Goal: Transaction & Acquisition: Download file/media

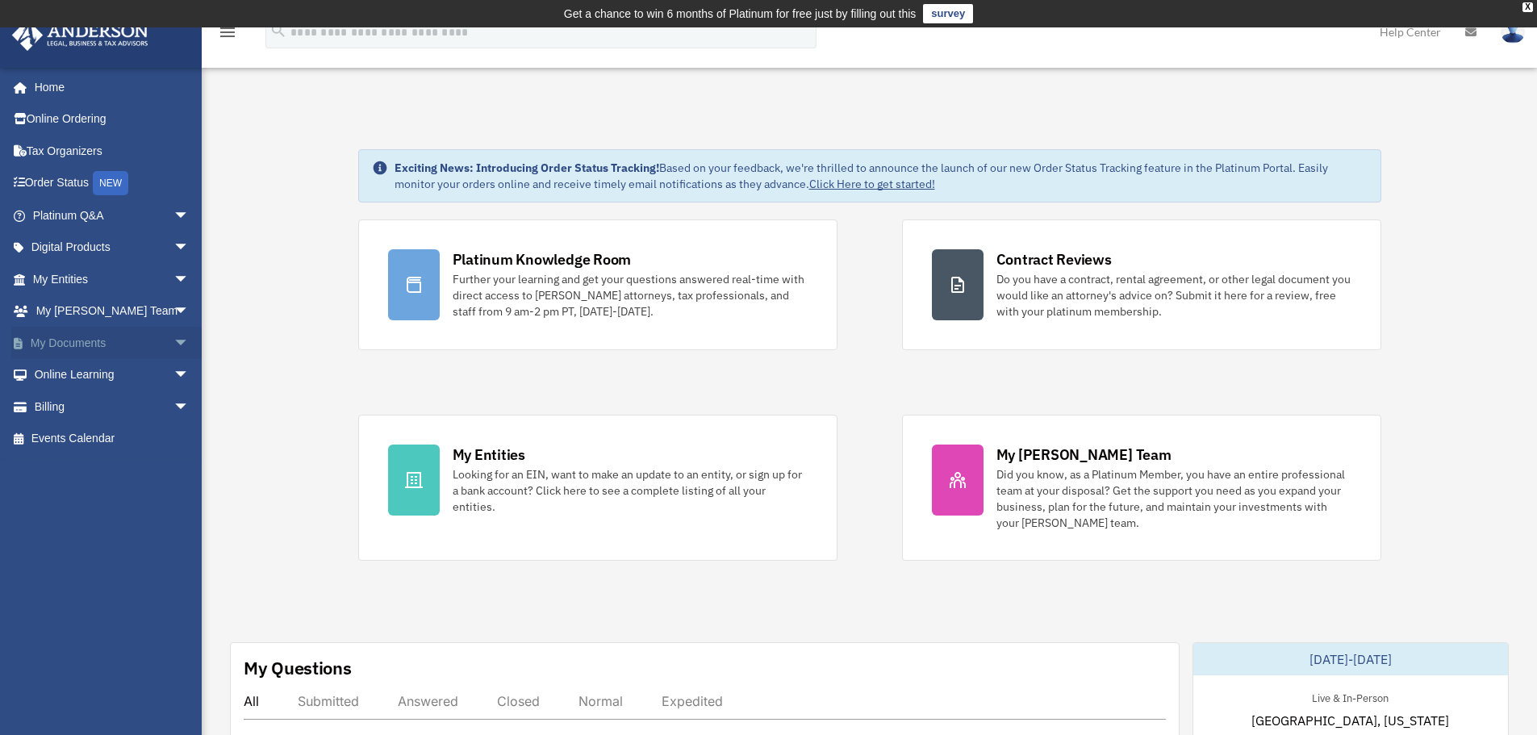
click at [81, 344] on link "My Documents arrow_drop_down" at bounding box center [112, 343] width 202 height 32
click at [173, 343] on span "arrow_drop_down" at bounding box center [189, 343] width 32 height 33
click at [87, 378] on link "Box" at bounding box center [118, 375] width 191 height 32
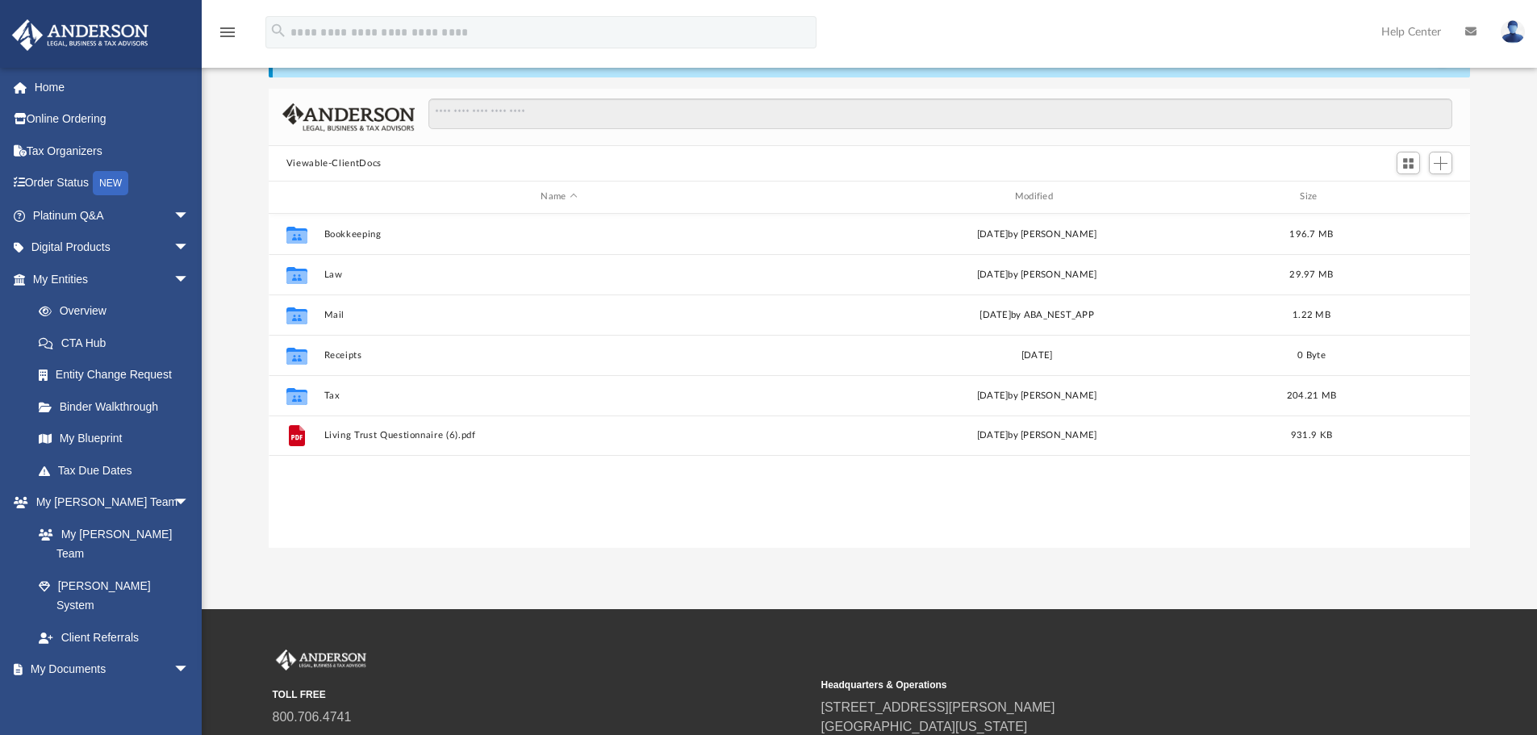
scroll to position [355, 1189]
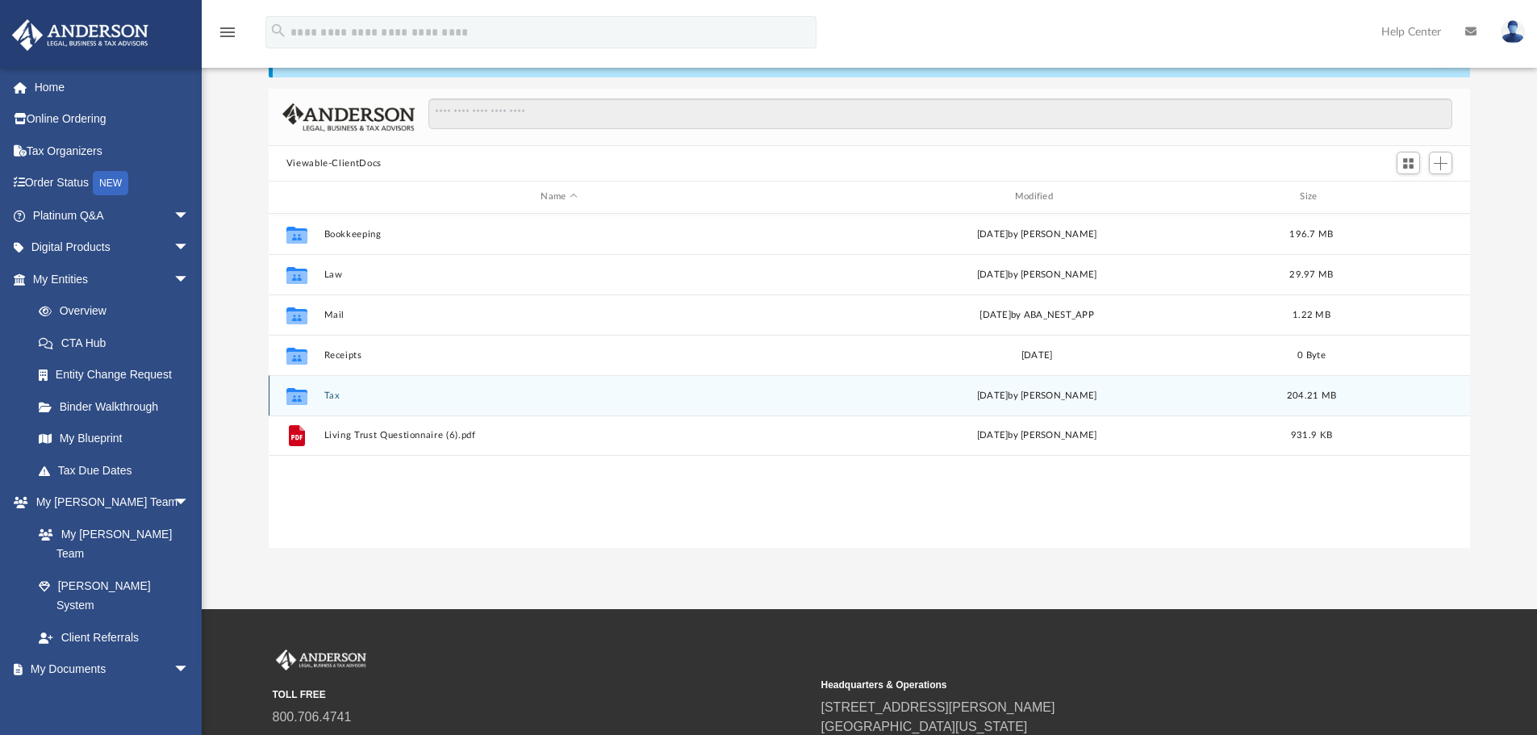
click at [326, 389] on div "Collaborated Folder Tax today by Chloe Freeman 204.21 MB" at bounding box center [870, 395] width 1202 height 40
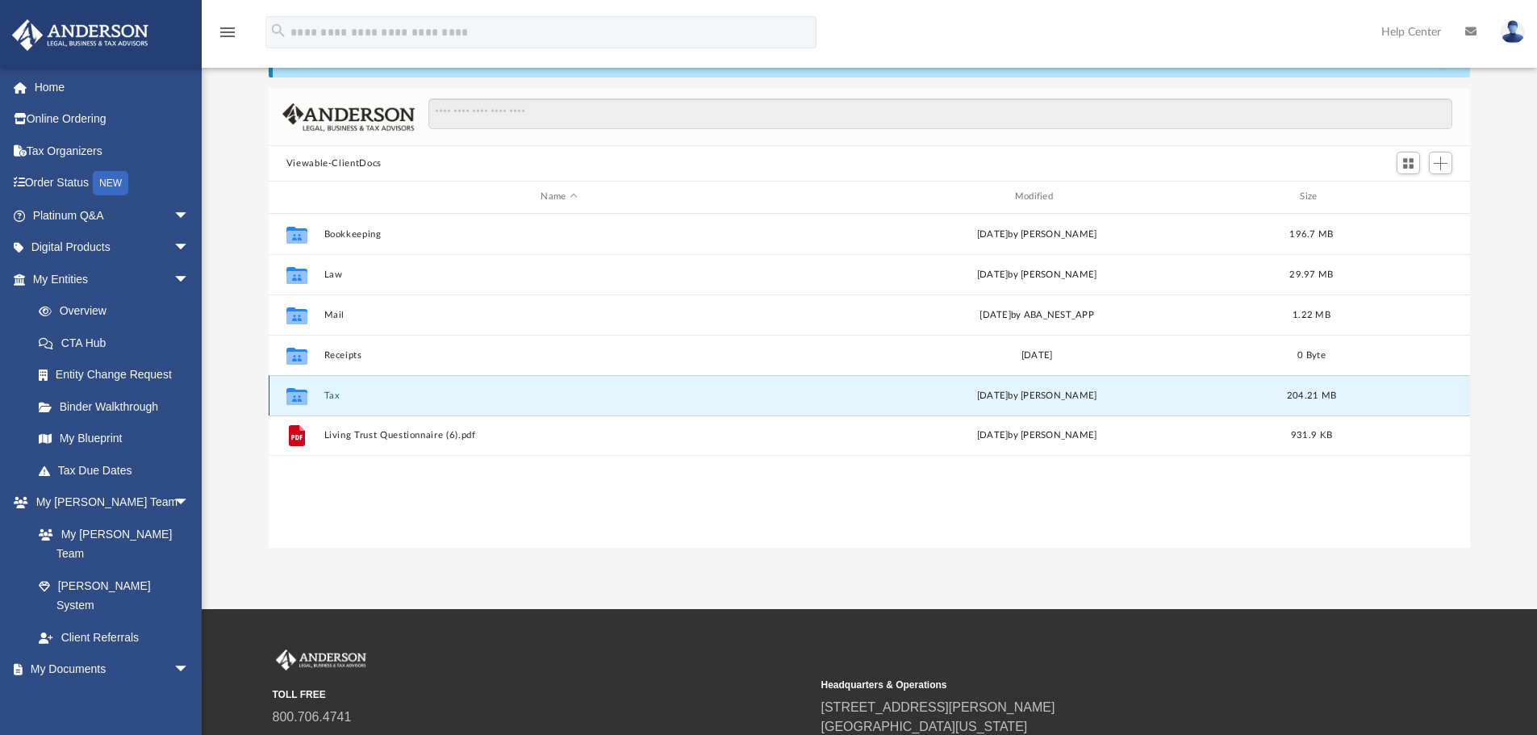
click at [330, 398] on button "Tax" at bounding box center [558, 395] width 470 height 10
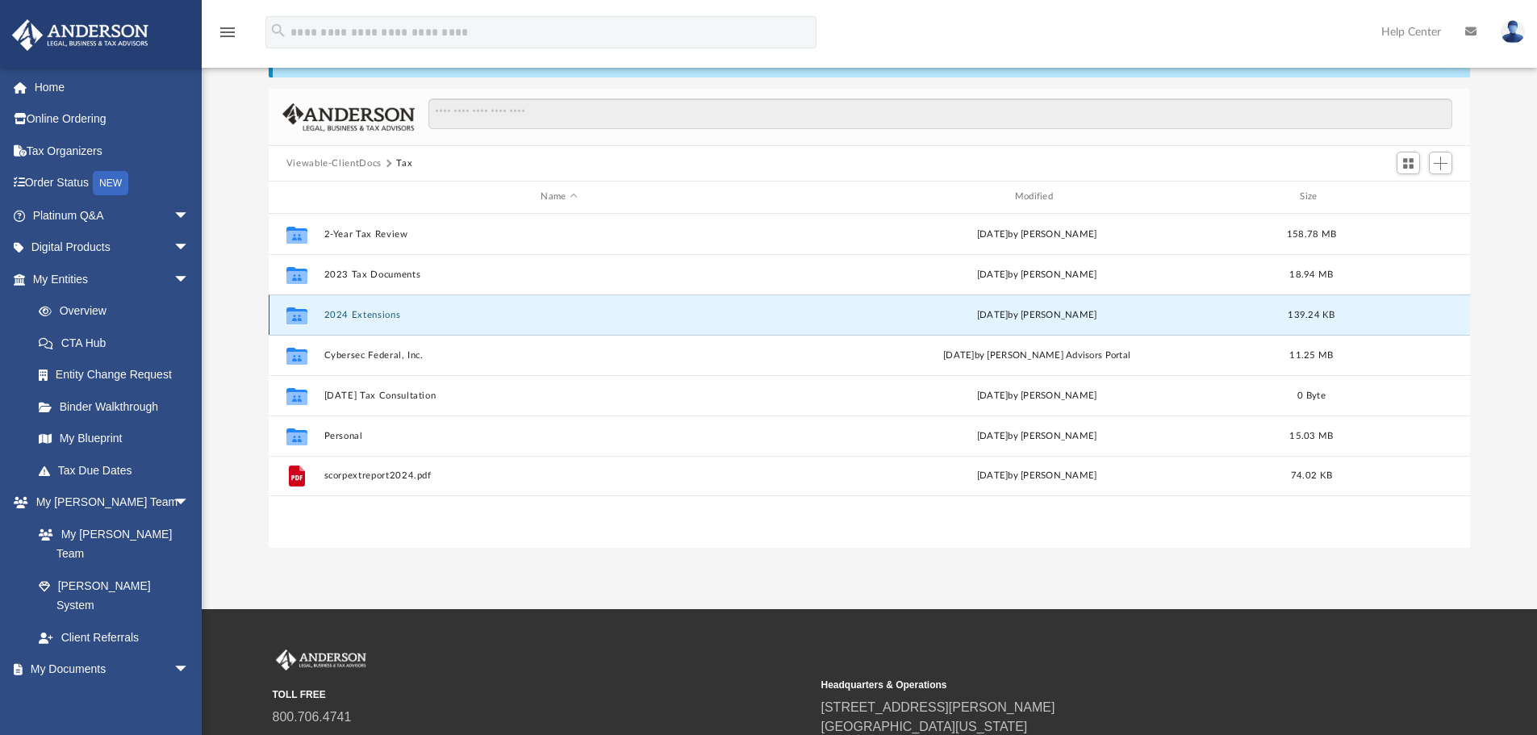
click at [356, 315] on button "2024 Extensions" at bounding box center [558, 315] width 470 height 10
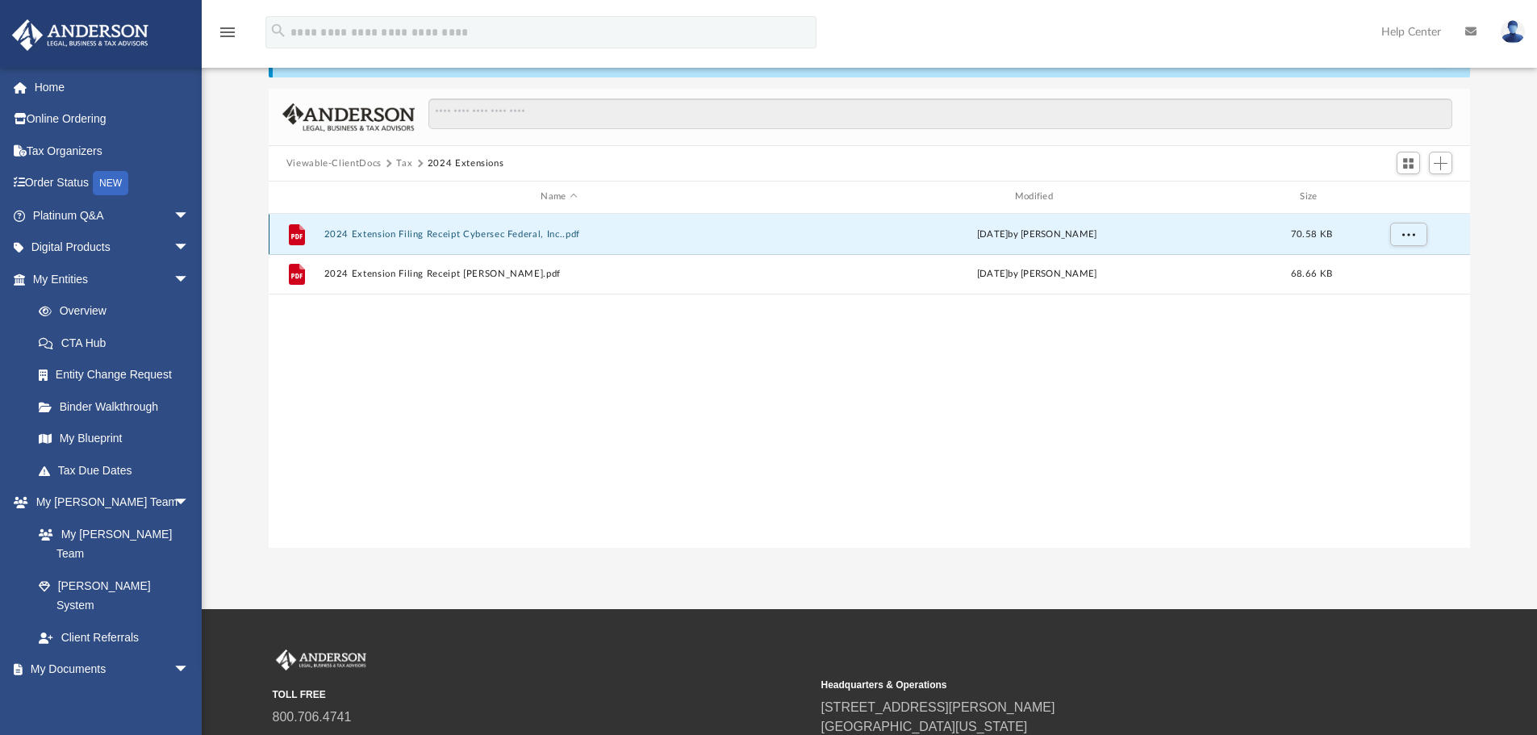
click at [476, 235] on button "2024 Extension Filing Receipt Cybersec Federal, Inc..pdf" at bounding box center [558, 234] width 470 height 10
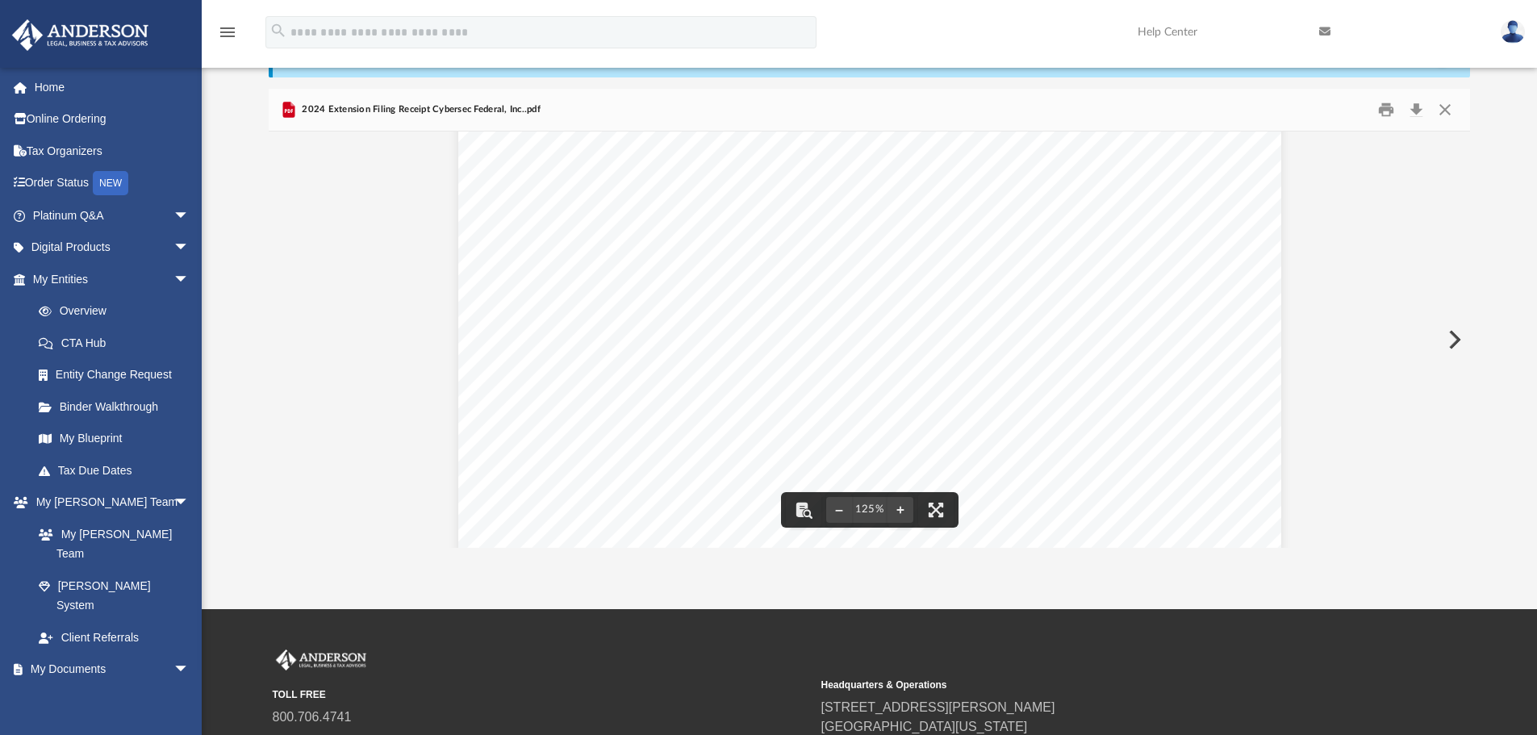
scroll to position [0, 0]
click at [1413, 111] on button "Download" at bounding box center [1415, 110] width 29 height 25
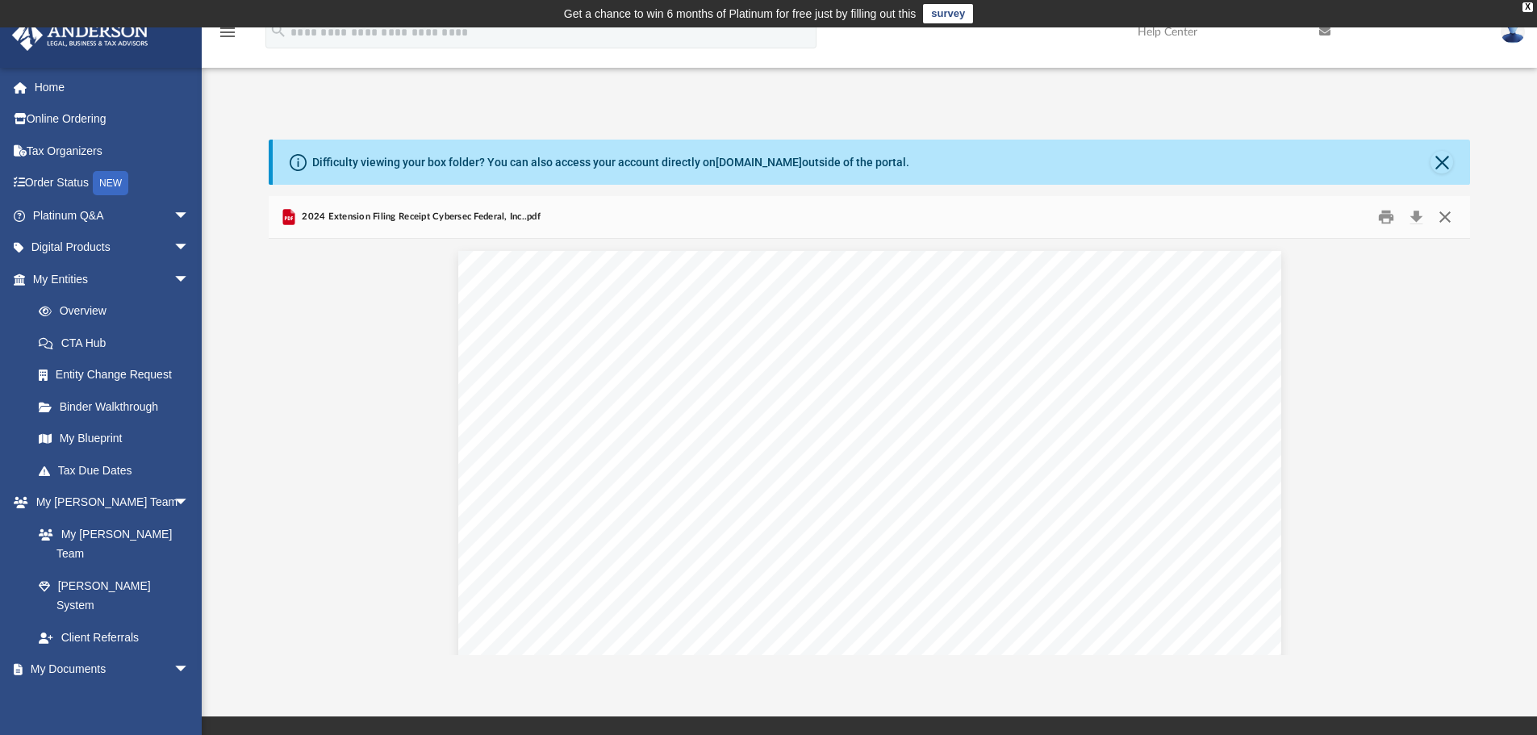
click at [1445, 216] on button "Close" at bounding box center [1444, 217] width 29 height 25
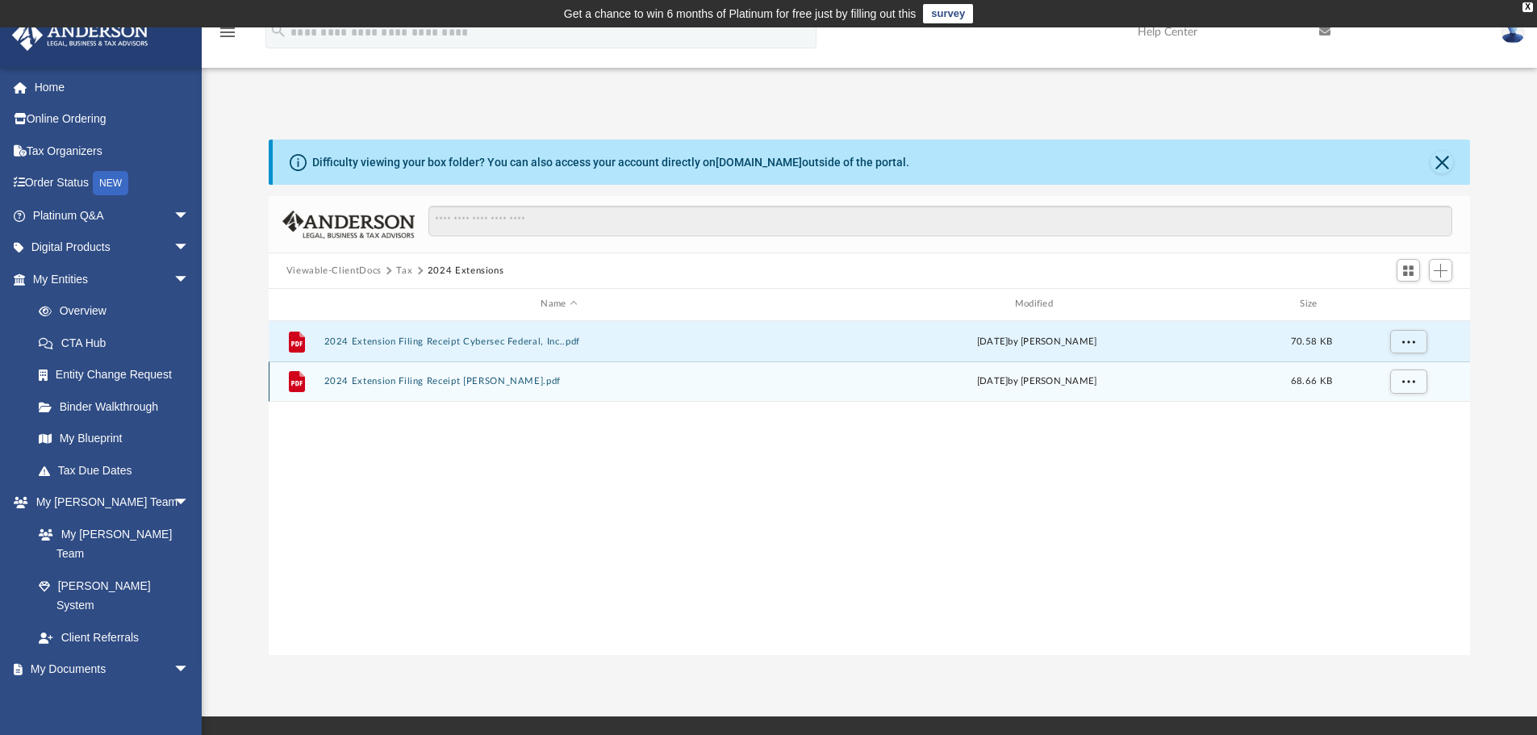
click at [476, 382] on button "2024 Extension Filing Receipt Machado, Fernando.pdf" at bounding box center [558, 381] width 470 height 10
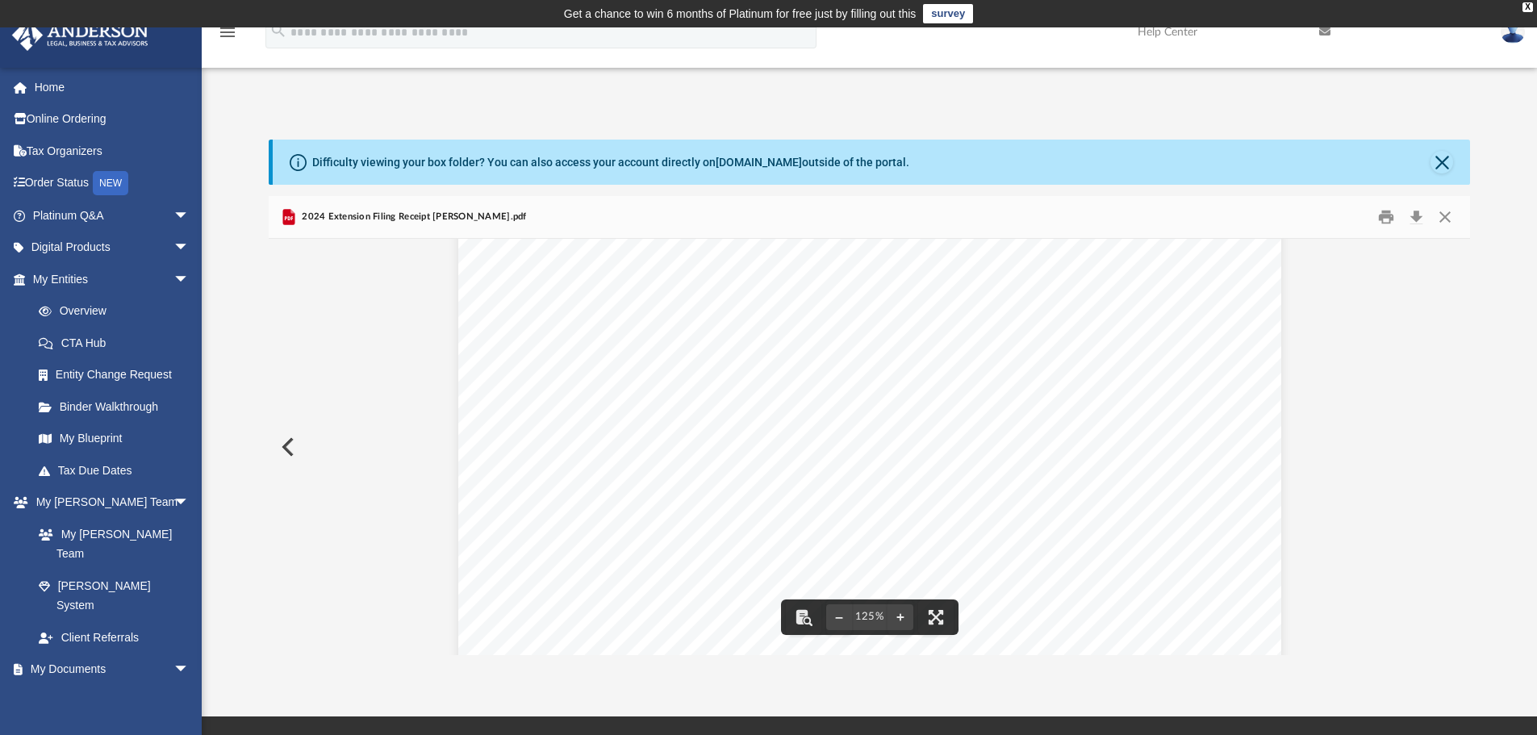
scroll to position [81, 0]
click at [1413, 216] on button "Download" at bounding box center [1415, 217] width 29 height 25
click at [1443, 161] on button "Close" at bounding box center [1441, 162] width 23 height 23
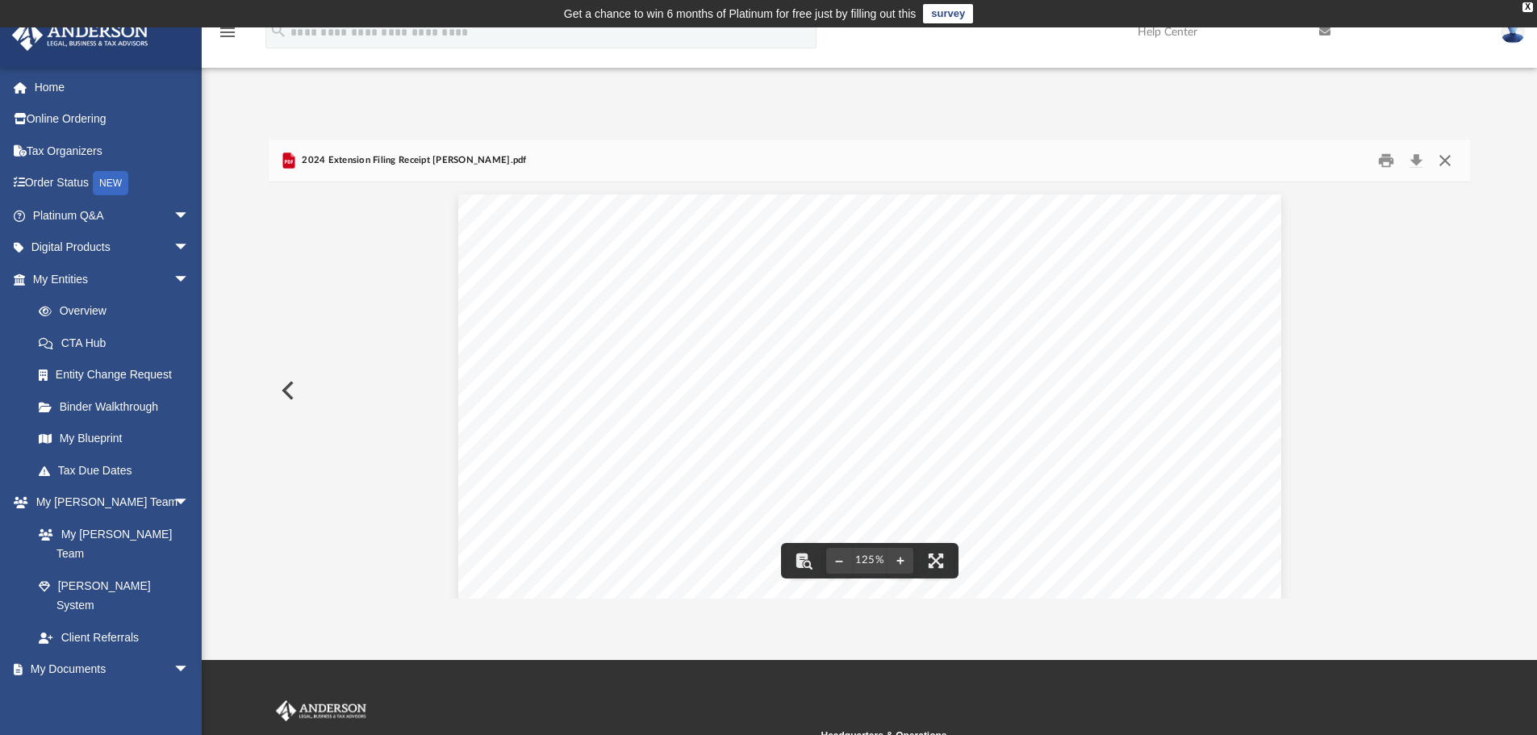
click at [1450, 163] on button "Close" at bounding box center [1444, 160] width 29 height 25
